Goal: Check status: Check status

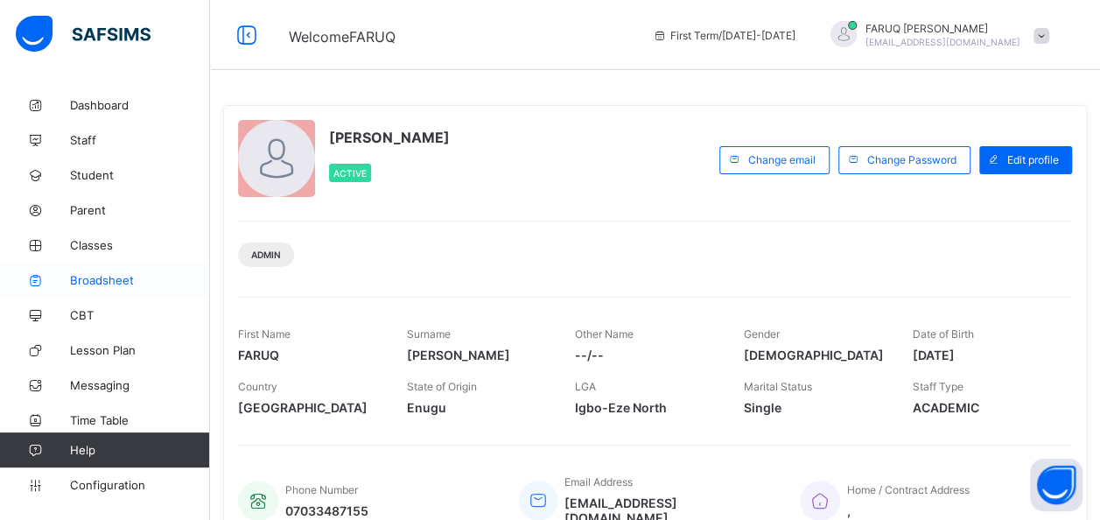
click at [97, 279] on span "Broadsheet" at bounding box center [140, 280] width 140 height 14
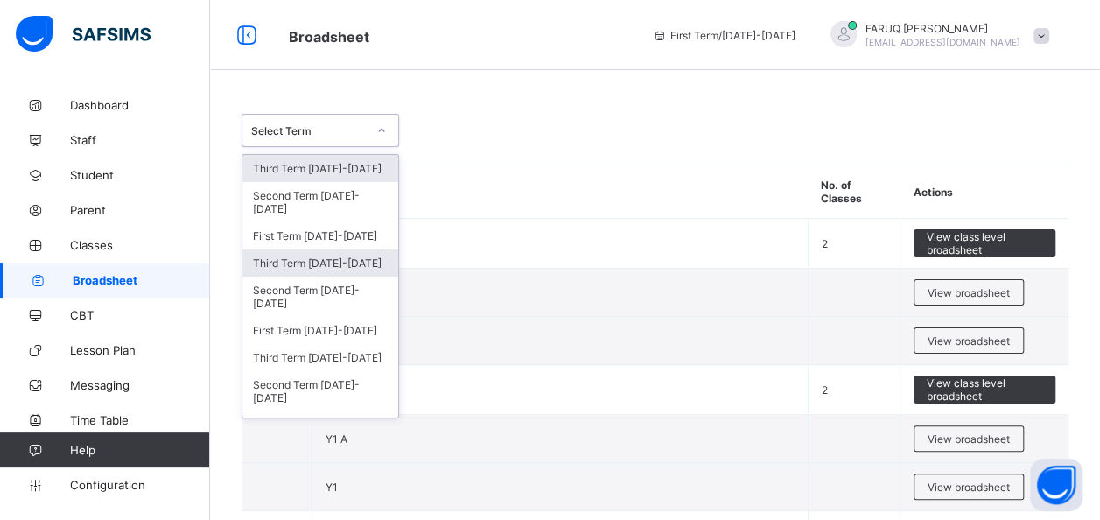
click at [348, 257] on div "Third Term [DATE]-[DATE]" at bounding box center [320, 262] width 156 height 27
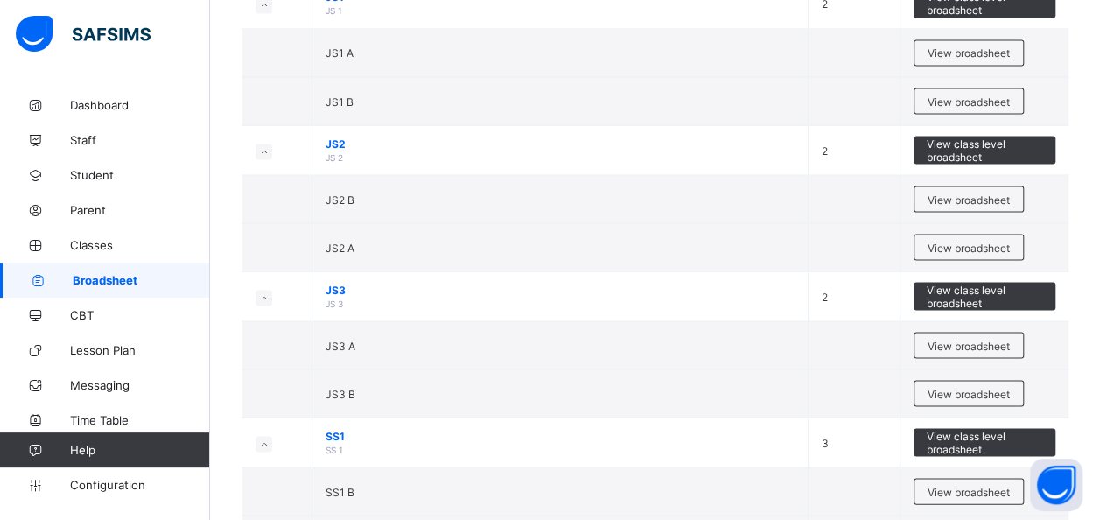
scroll to position [1569, 0]
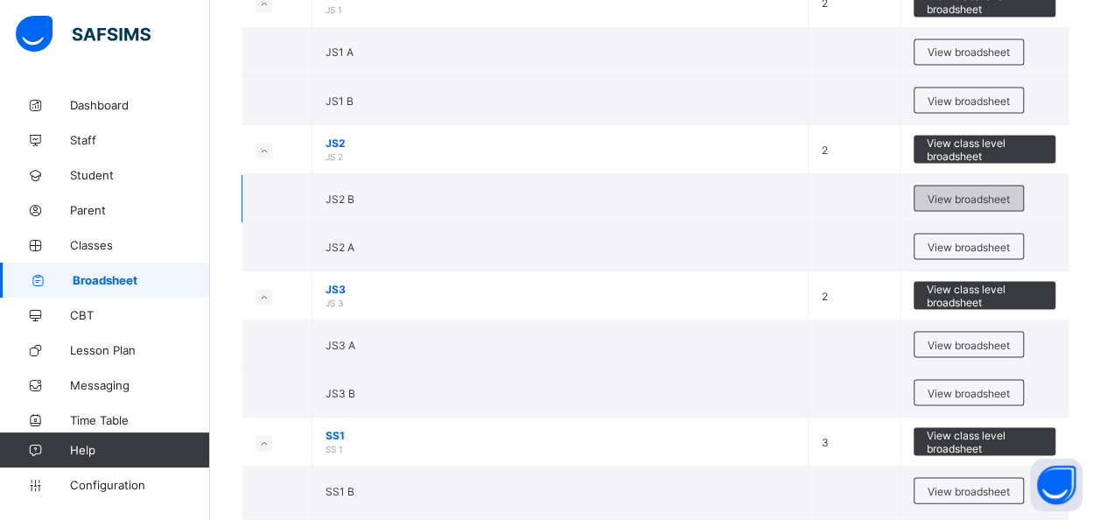
click at [975, 192] on span "View broadsheet" at bounding box center [969, 198] width 82 height 13
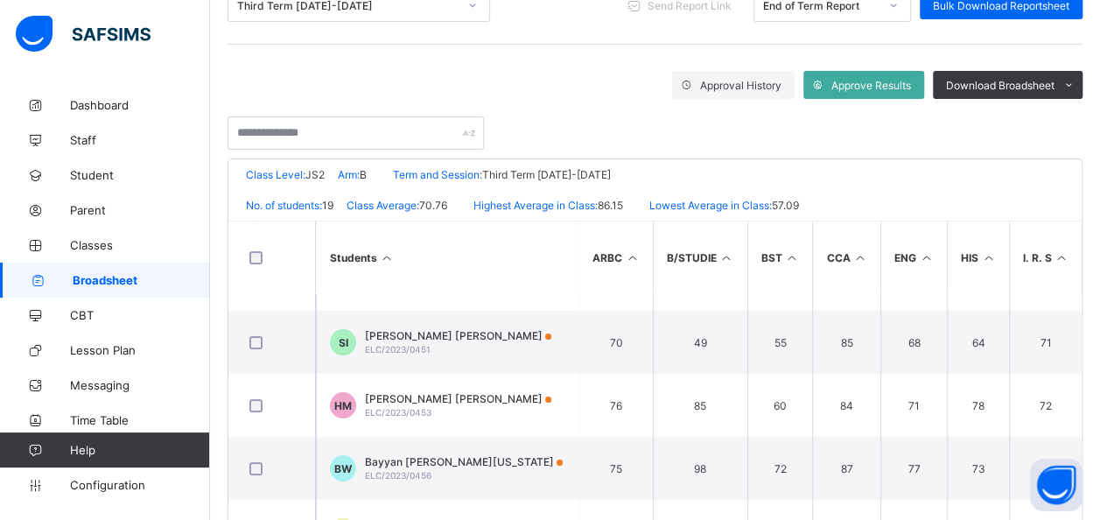
scroll to position [130, 0]
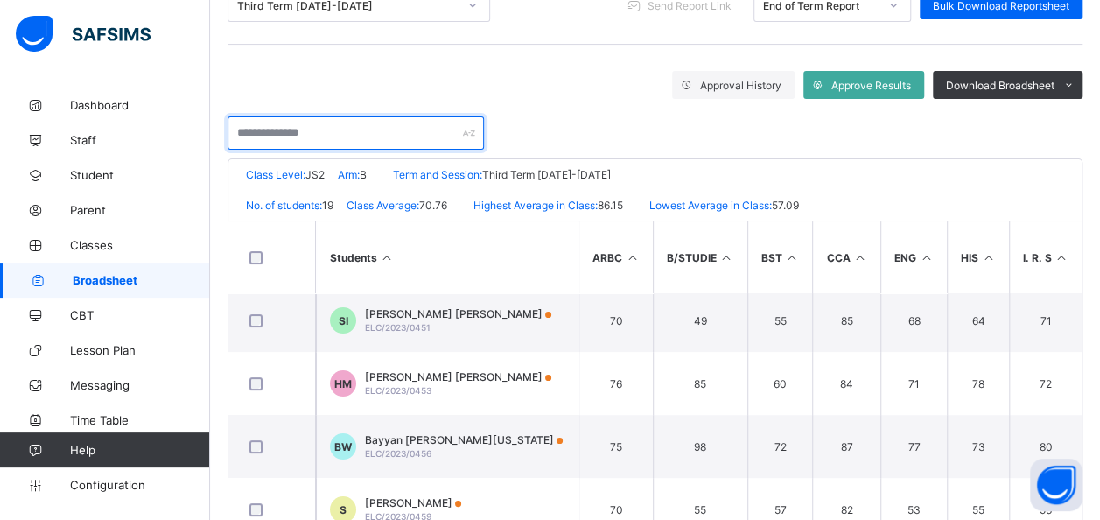
click at [363, 128] on input "text" at bounding box center [356, 132] width 256 height 33
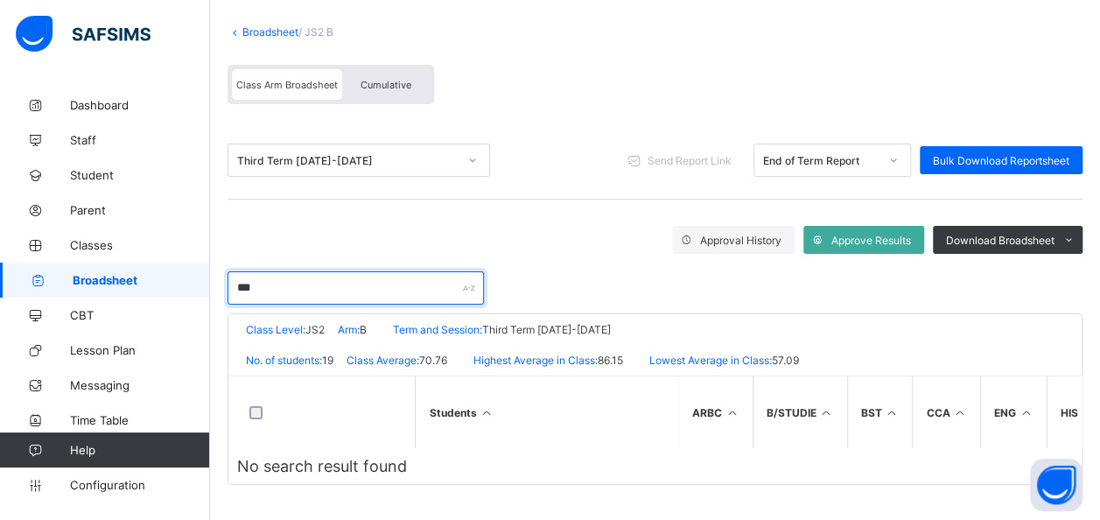
scroll to position [100, 0]
type input "****"
click at [261, 28] on link "Broadsheet" at bounding box center [270, 31] width 56 height 13
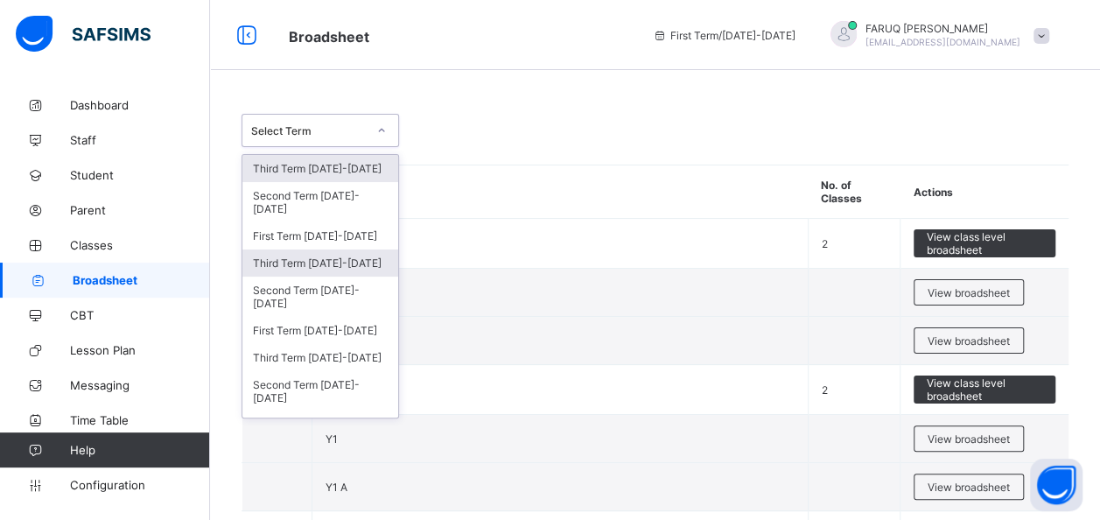
click at [354, 258] on div "Third Term [DATE]-[DATE]" at bounding box center [320, 262] width 156 height 27
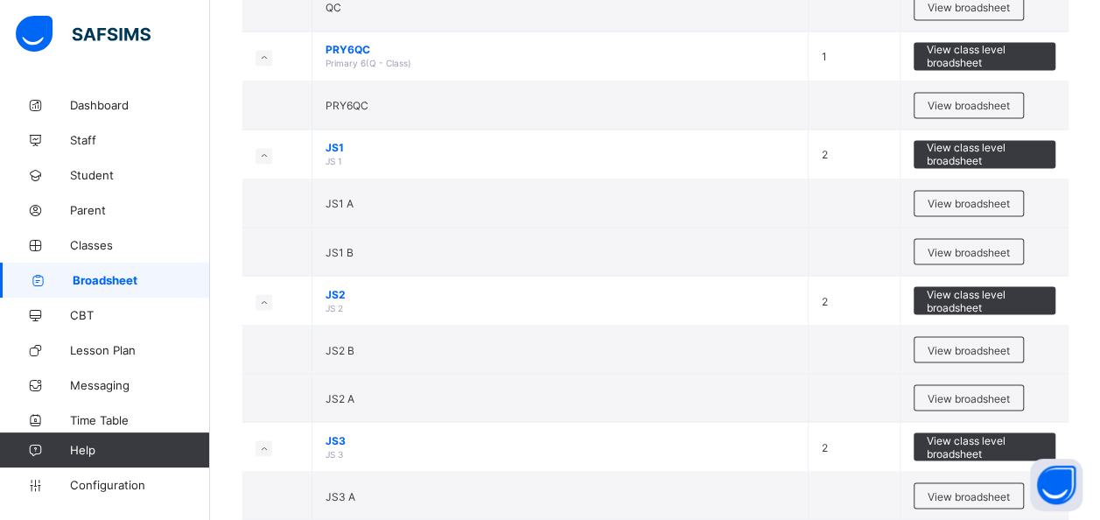
scroll to position [1419, 0]
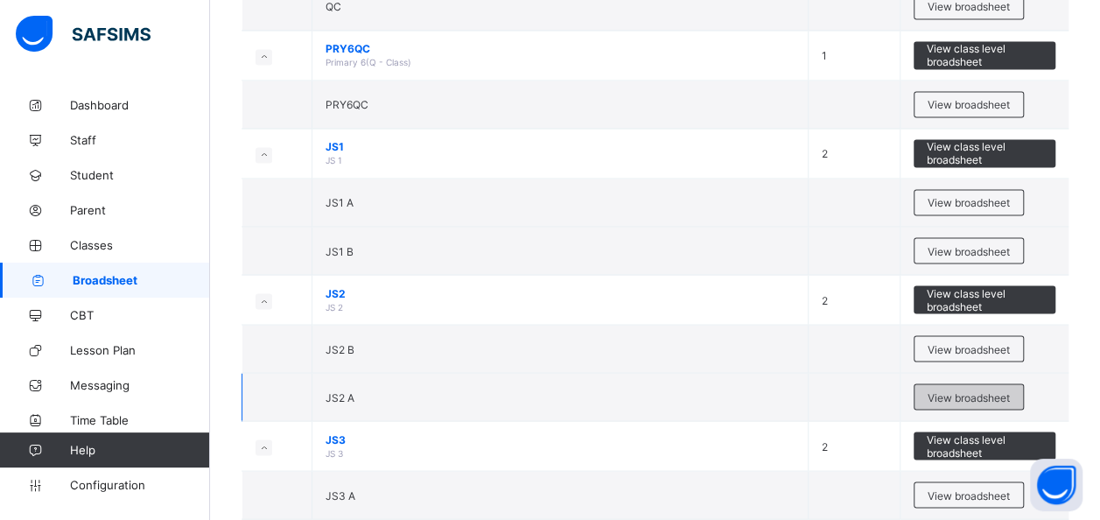
click at [970, 390] on span "View broadsheet" at bounding box center [969, 396] width 82 height 13
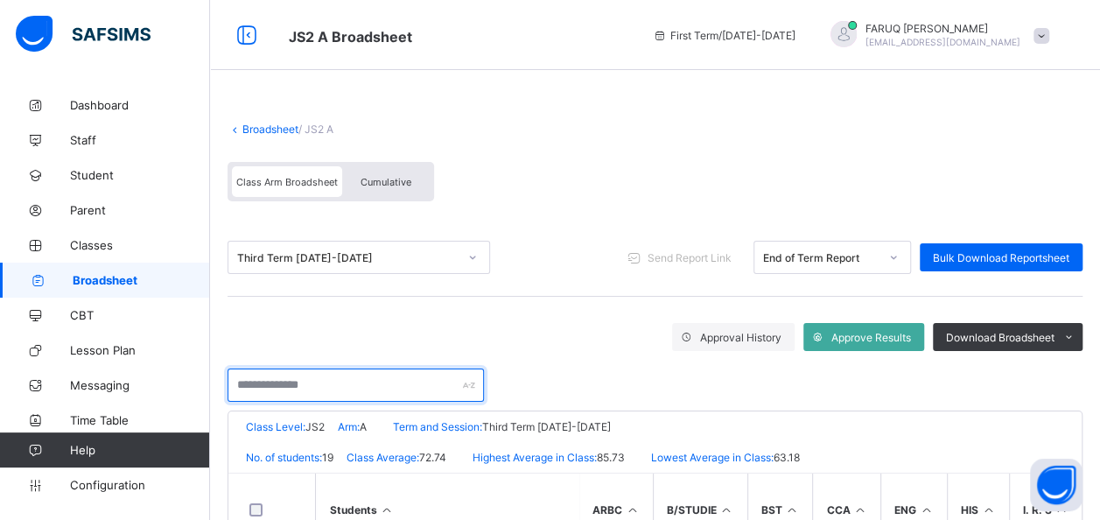
click at [329, 383] on input "text" at bounding box center [356, 384] width 256 height 33
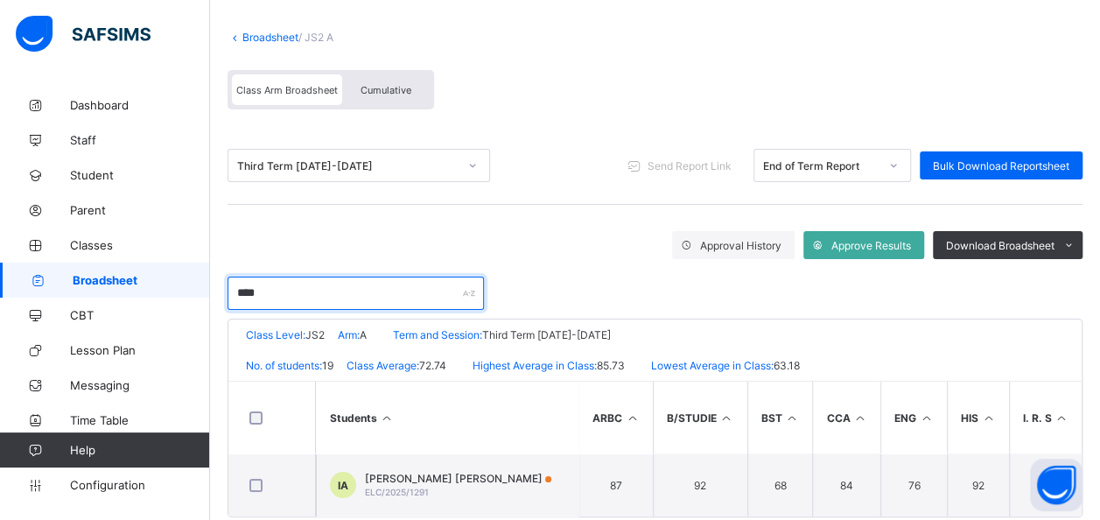
scroll to position [126, 0]
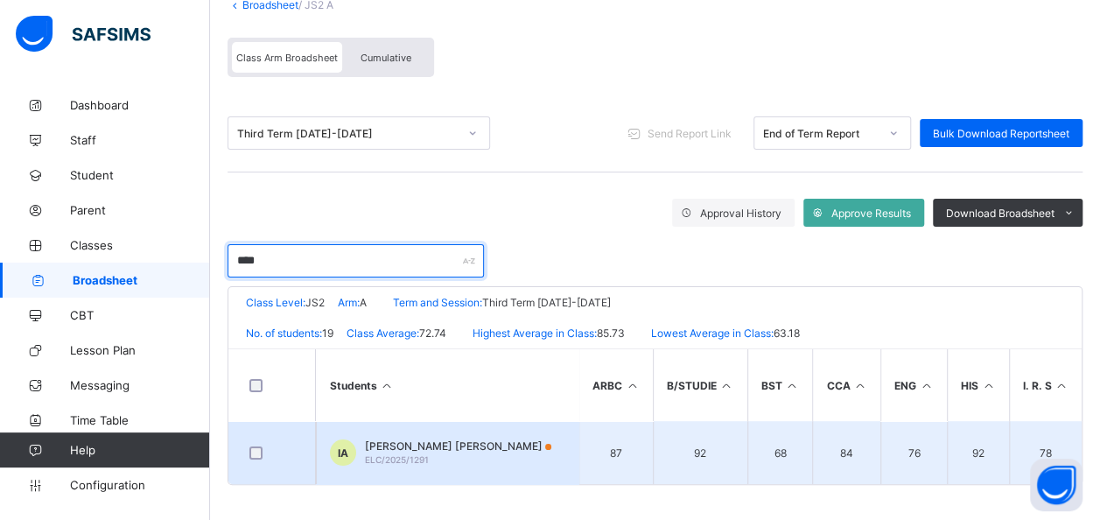
type input "****"
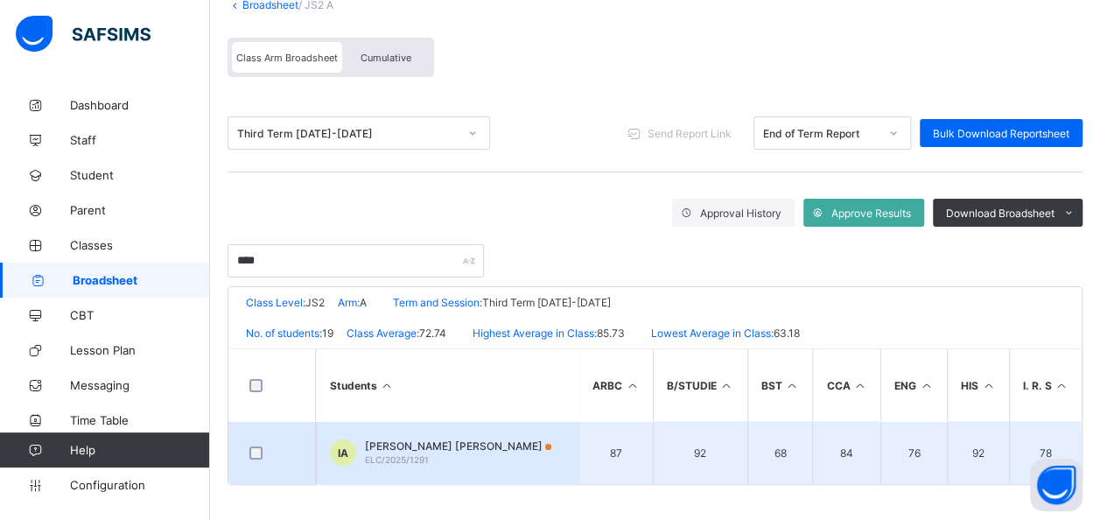
click at [465, 452] on div "[PERSON_NAME] [PERSON_NAME] ELC/2025/1291" at bounding box center [458, 452] width 186 height 26
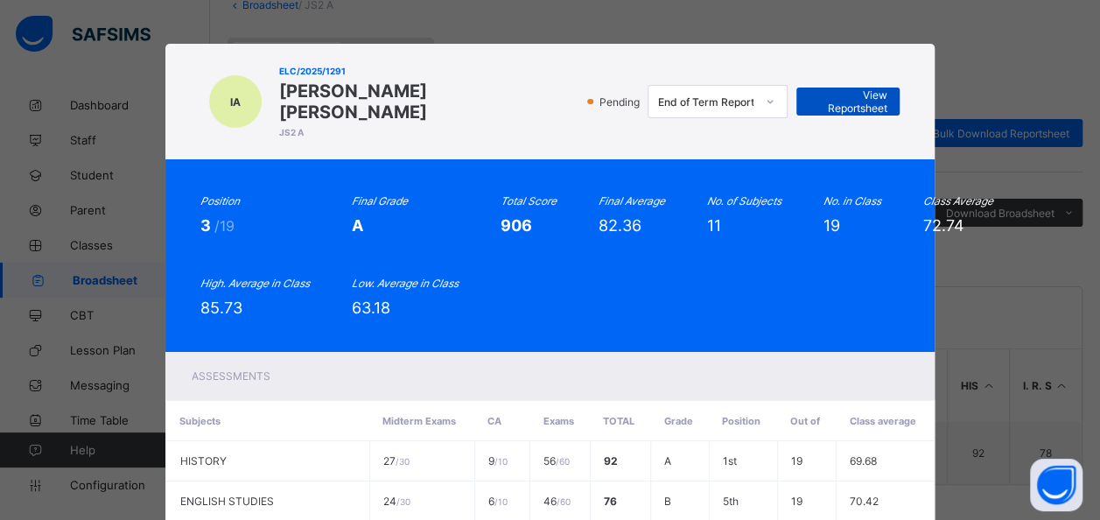
click at [852, 91] on span "View Reportsheet" at bounding box center [847, 101] width 77 height 26
